Goal: Information Seeking & Learning: Understand process/instructions

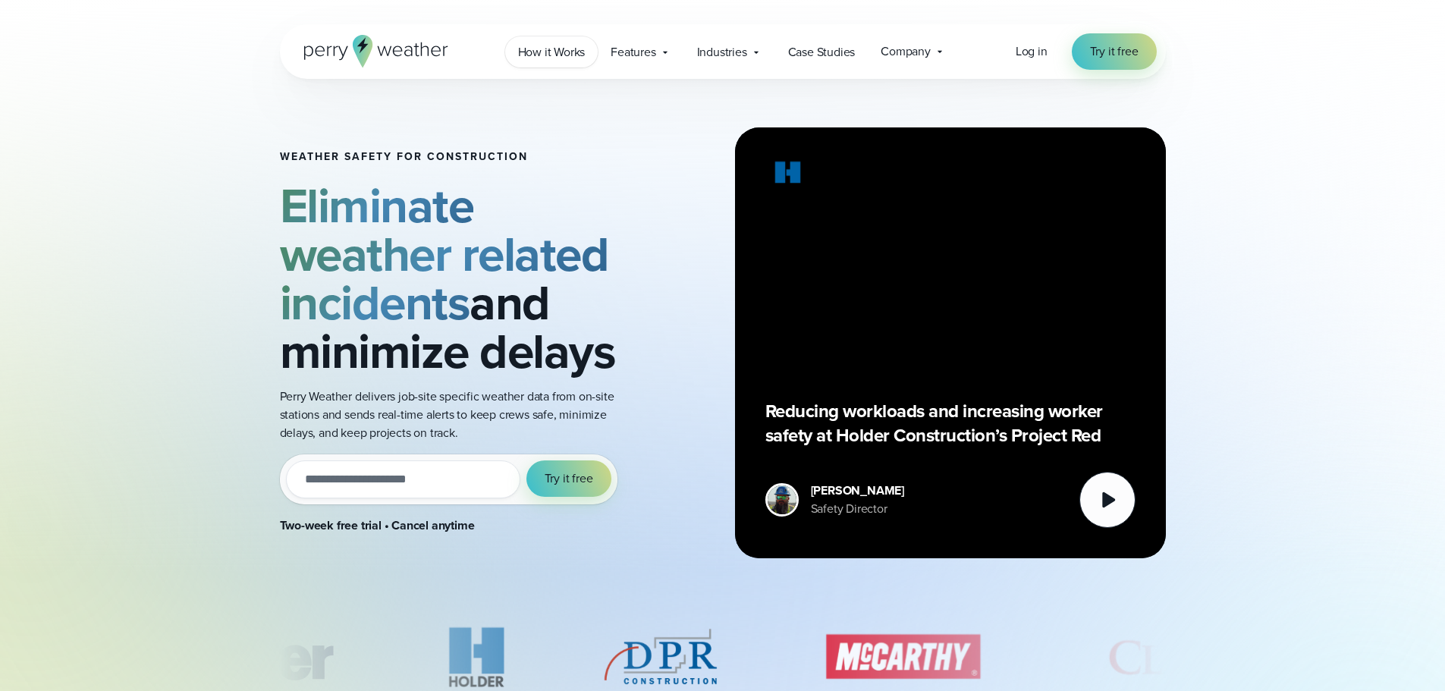
click at [556, 48] on span "How it Works" at bounding box center [552, 52] width 68 height 18
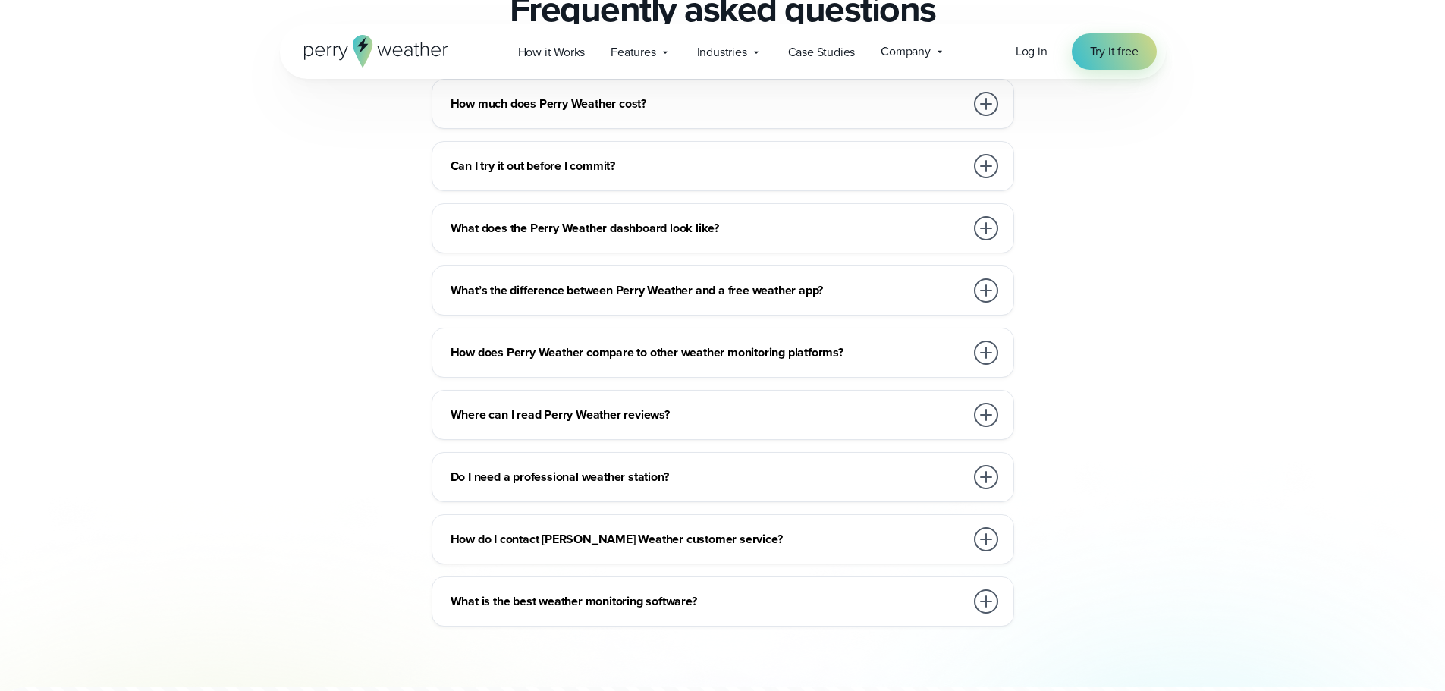
scroll to position [3413, 0]
